Goal: Register for event/course

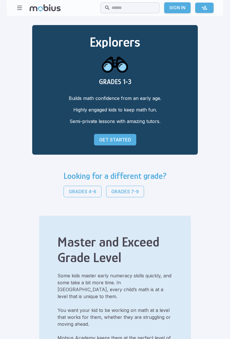
click at [80, 187] on link "Grades 4-6" at bounding box center [83, 192] width 38 height 12
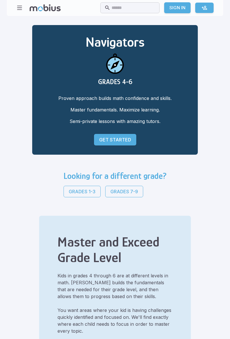
click at [161, 178] on h3 "Looking for a different grade?" at bounding box center [115, 176] width 103 height 10
click at [170, 185] on div "Looking for a different grade? Grades 1-3 Grades 7-9" at bounding box center [115, 186] width 117 height 45
click at [119, 192] on p "Grades 7-9" at bounding box center [125, 191] width 28 height 7
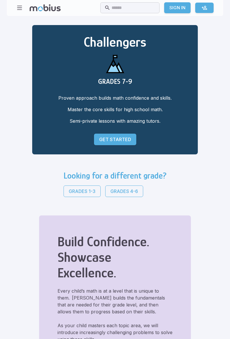
click at [136, 191] on p "Grades 4-6" at bounding box center [125, 191] width 28 height 7
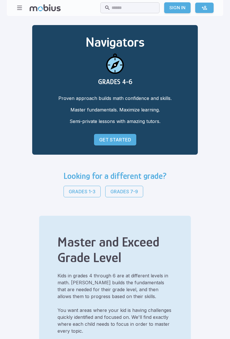
click at [134, 136] on link "Get Started" at bounding box center [115, 140] width 42 height 12
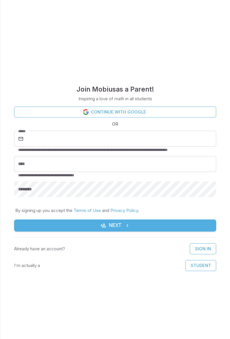
click at [24, 113] on link "Continue with Google" at bounding box center [115, 112] width 202 height 11
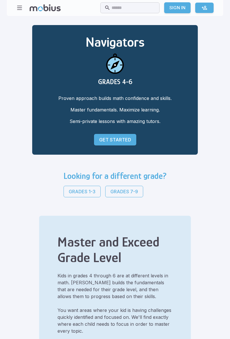
click at [131, 140] on p "Get Started" at bounding box center [115, 139] width 32 height 7
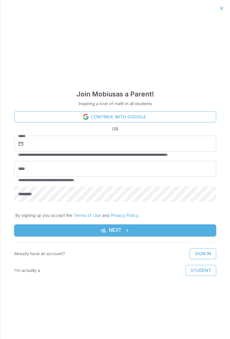
click at [30, 119] on link "Continue with Google" at bounding box center [115, 116] width 202 height 11
click at [39, 274] on div "I'm actually a Student" at bounding box center [115, 270] width 202 height 11
click at [207, 272] on button "Student" at bounding box center [201, 270] width 31 height 11
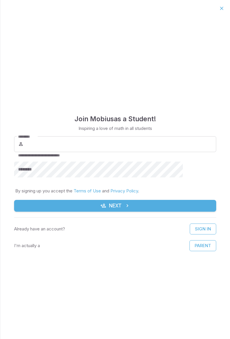
click at [36, 138] on label "********" at bounding box center [27, 136] width 18 height 5
click at [40, 138] on input "********" at bounding box center [121, 144] width 192 height 16
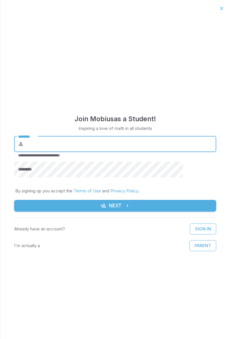
type input "*********"
click at [37, 170] on div "********" at bounding box center [115, 170] width 202 height 16
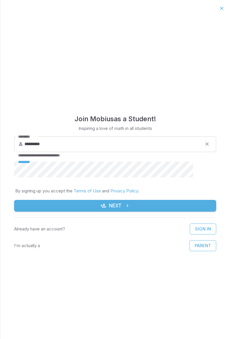
click at [39, 200] on button "Next" at bounding box center [115, 206] width 202 height 12
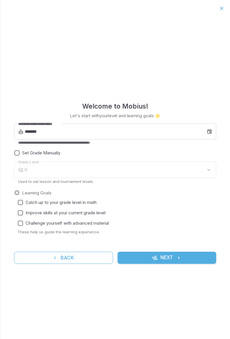
type input "*"
click at [26, 131] on input "*******" at bounding box center [116, 132] width 183 height 16
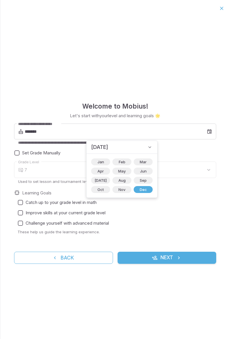
click at [147, 147] on icon at bounding box center [150, 147] width 6 height 6
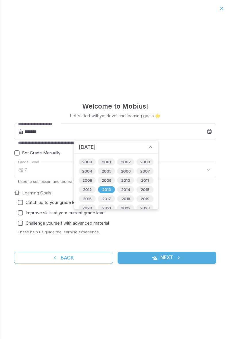
click at [143, 181] on span "2011" at bounding box center [145, 180] width 15 height 6
type input "*******"
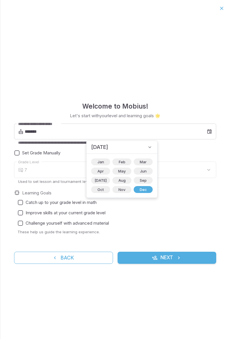
type input "*"
click at [137, 173] on span "Jun" at bounding box center [144, 171] width 14 height 6
type input "*******"
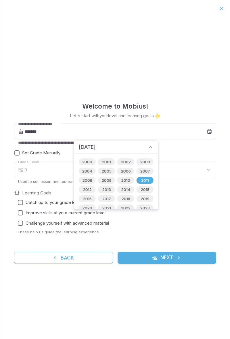
click at [149, 146] on icon at bounding box center [151, 147] width 6 height 6
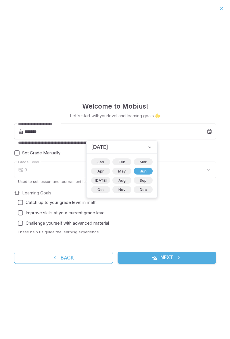
click at [169, 162] on div "9" at bounding box center [120, 170] width 192 height 16
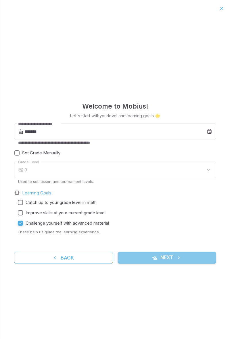
click at [159, 261] on button "Next" at bounding box center [167, 258] width 99 height 12
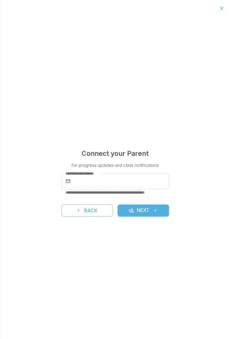
click at [156, 208] on icon "submit" at bounding box center [156, 211] width 6 height 6
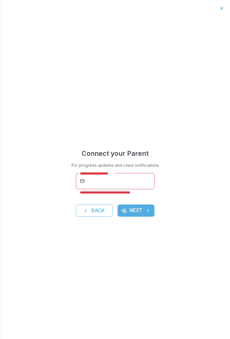
click at [141, 183] on input "**********" at bounding box center [120, 181] width 69 height 16
type input "**********"
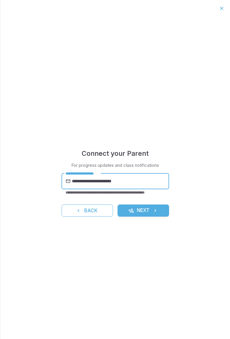
click at [150, 211] on button "Next" at bounding box center [144, 210] width 52 height 12
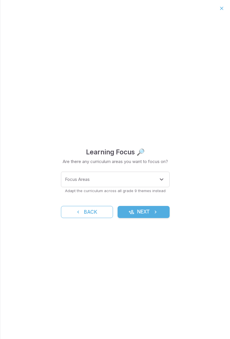
click at [71, 180] on div "Focus Areas Focus Areas" at bounding box center [115, 180] width 109 height 16
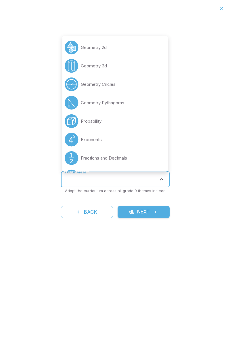
click at [136, 43] on li "Geometry 2d" at bounding box center [115, 47] width 106 height 18
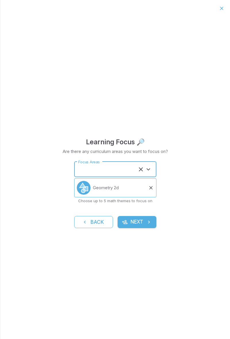
click at [128, 169] on input "Focus Areas" at bounding box center [107, 169] width 61 height 11
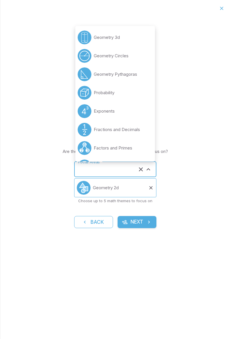
click at [132, 49] on li "Geometry Circles" at bounding box center [115, 56] width 80 height 18
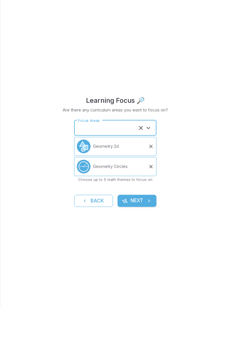
click at [150, 176] on icon at bounding box center [151, 178] width 6 height 6
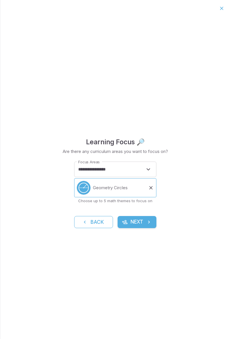
click at [150, 185] on icon at bounding box center [151, 188] width 6 height 6
type input "**********"
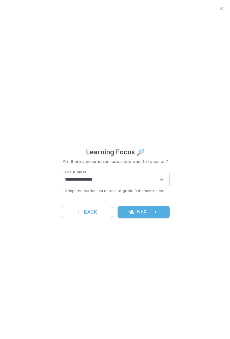
click at [158, 179] on icon "Open" at bounding box center [161, 179] width 7 height 7
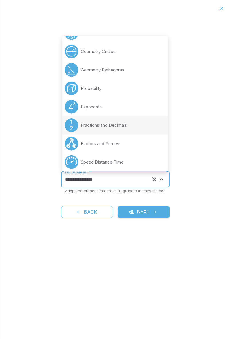
scroll to position [34, 0]
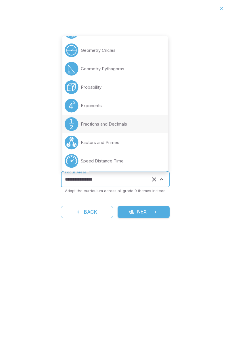
click at [155, 118] on li "Fractions and Decimals" at bounding box center [115, 124] width 106 height 18
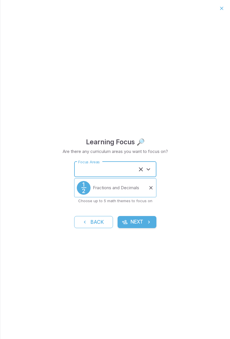
click at [122, 166] on input "Focus Areas" at bounding box center [107, 169] width 61 height 11
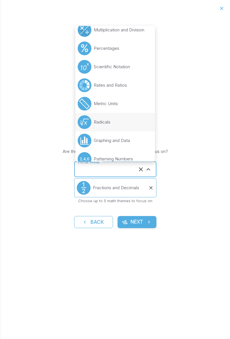
scroll to position [191, 0]
click at [144, 117] on li "Radicals" at bounding box center [115, 122] width 80 height 18
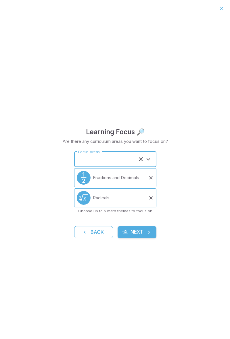
click at [119, 158] on input "Focus Areas" at bounding box center [107, 159] width 61 height 11
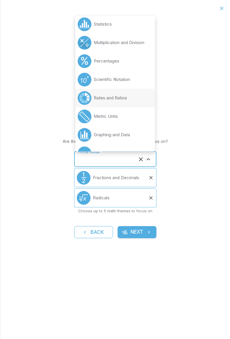
scroll to position [167, 0]
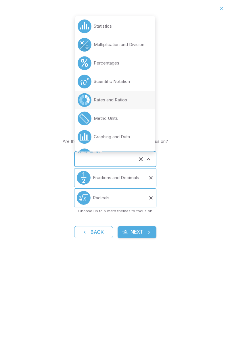
click at [138, 58] on li "Percentages" at bounding box center [115, 63] width 80 height 18
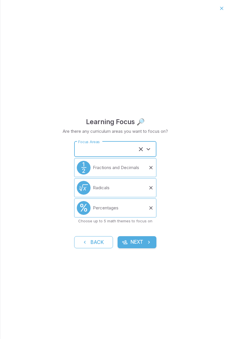
click at [113, 147] on input "Focus Areas" at bounding box center [107, 149] width 61 height 11
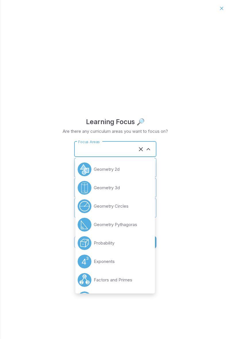
click at [130, 151] on input "Focus Areas" at bounding box center [107, 149] width 61 height 11
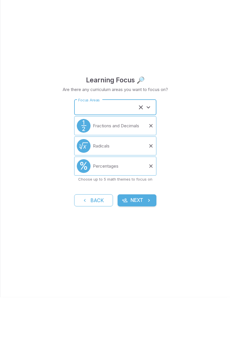
click at [123, 147] on input "Focus Areas" at bounding box center [107, 149] width 61 height 11
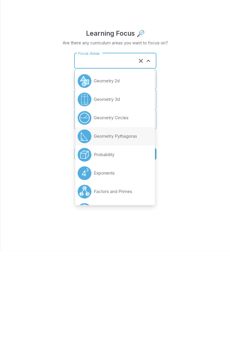
click at [132, 147] on input "Focus Areas" at bounding box center [107, 149] width 61 height 11
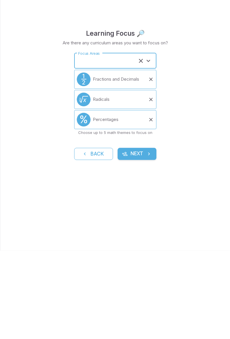
click at [150, 149] on icon "Open" at bounding box center [148, 149] width 7 height 7
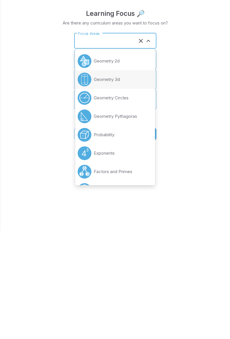
click at [182, 202] on div "Learning Focus 🔎 Are there any curriculum areas you want to focus on? Focus Are…" at bounding box center [115, 178] width 230 height 322
type input "**********"
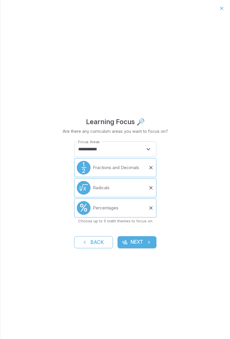
click at [145, 147] on button "Open" at bounding box center [149, 149] width 8 height 8
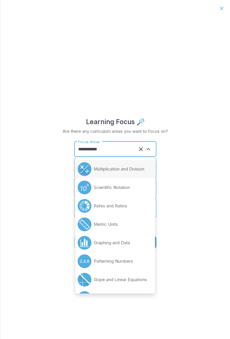
scroll to position [194, 0]
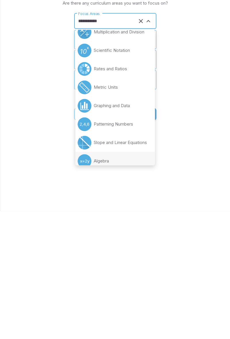
click at [138, 294] on li "Algebra" at bounding box center [115, 289] width 80 height 18
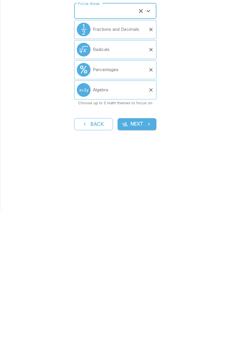
click at [130, 139] on input "Focus Areas" at bounding box center [107, 139] width 61 height 11
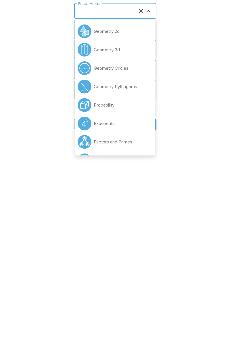
click at [123, 179] on li "Geometry 3d" at bounding box center [115, 177] width 80 height 18
type input "**********"
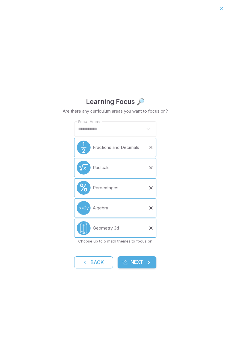
click at [146, 257] on button "Next" at bounding box center [137, 262] width 39 height 12
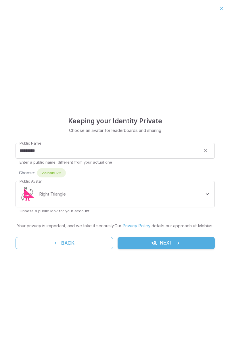
click at [25, 193] on body "**********" at bounding box center [115, 169] width 230 height 339
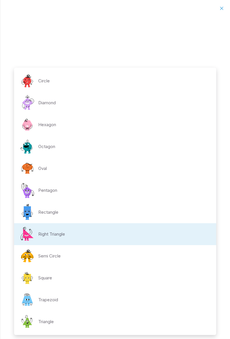
click at [21, 127] on img at bounding box center [27, 124] width 17 height 17
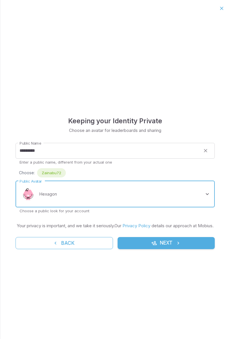
click at [25, 193] on body "**********" at bounding box center [115, 169] width 230 height 339
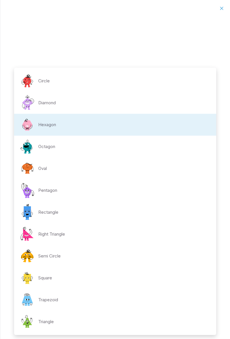
click at [26, 102] on img at bounding box center [27, 102] width 17 height 17
type input "**********"
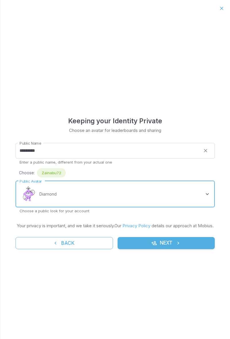
click at [10, 62] on div "Circle Diamond Hexagon Octagon Oval Pentagon Rectangle Right Triangle Semi Circ…" at bounding box center [115, 169] width 230 height 339
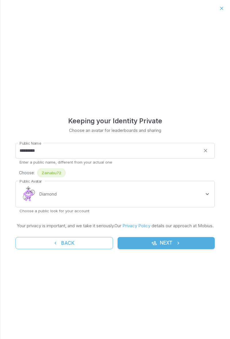
click at [178, 246] on icon "submit" at bounding box center [179, 243] width 6 height 6
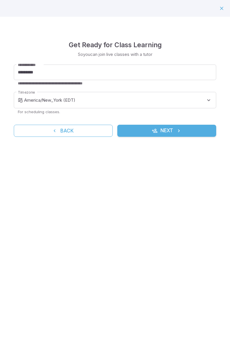
click at [194, 126] on button "Next" at bounding box center [166, 131] width 99 height 12
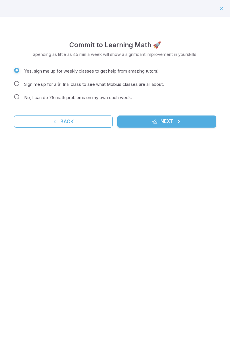
click at [193, 121] on button "Next" at bounding box center [166, 121] width 99 height 12
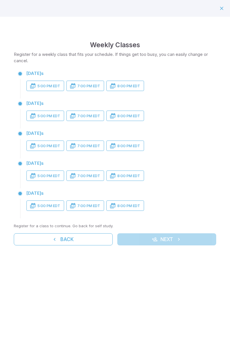
click at [29, 84] on button "5:00 PM EDT" at bounding box center [45, 86] width 38 height 10
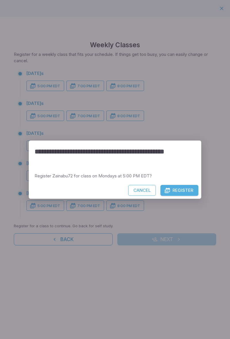
click at [37, 86] on div "**********" at bounding box center [115, 169] width 230 height 339
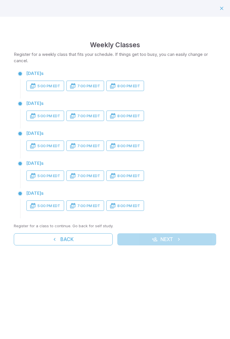
click at [37, 86] on button "5:00 PM EDT" at bounding box center [45, 86] width 38 height 10
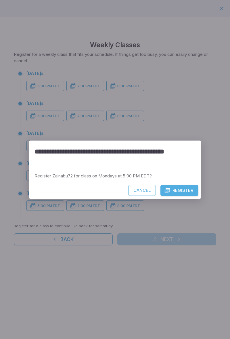
click at [180, 190] on button "Register" at bounding box center [180, 190] width 38 height 11
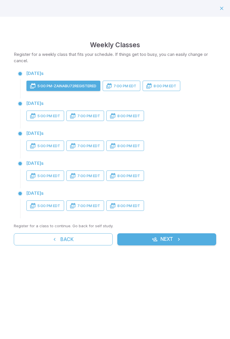
click at [33, 86] on icon "button" at bounding box center [33, 86] width 6 height 6
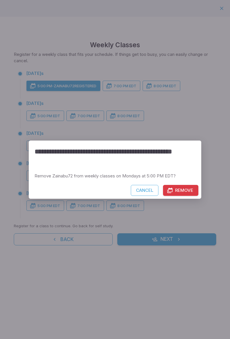
click at [183, 194] on button "Remove" at bounding box center [180, 190] width 35 height 11
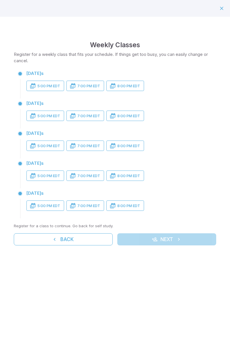
click at [37, 120] on button "5:00 PM EDT" at bounding box center [45, 116] width 38 height 10
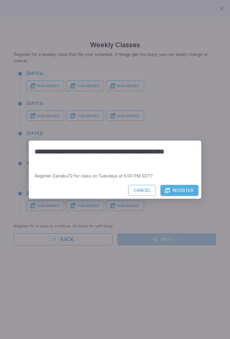
click at [184, 193] on button "Register" at bounding box center [180, 190] width 38 height 11
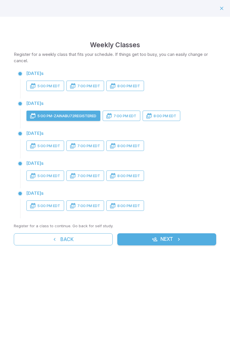
click at [33, 173] on icon "button" at bounding box center [33, 176] width 6 height 6
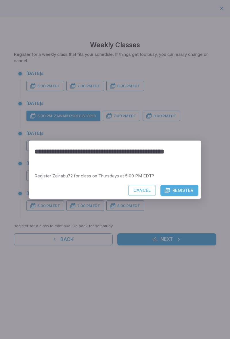
click at [185, 191] on button "Register" at bounding box center [180, 190] width 38 height 11
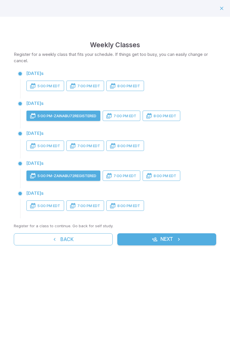
click at [37, 204] on button "5:00 PM EDT" at bounding box center [45, 205] width 38 height 10
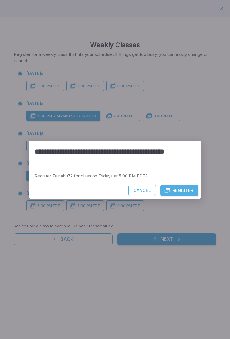
click at [183, 189] on button "Register" at bounding box center [180, 190] width 38 height 11
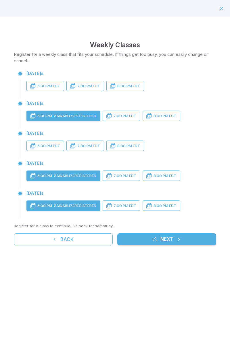
click at [154, 240] on icon "button" at bounding box center [155, 239] width 6 height 6
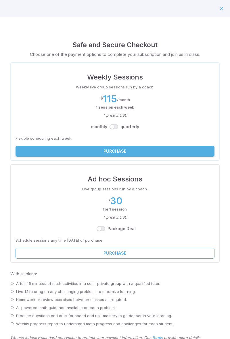
scroll to position [32, 0]
